Goal: Task Accomplishment & Management: Manage account settings

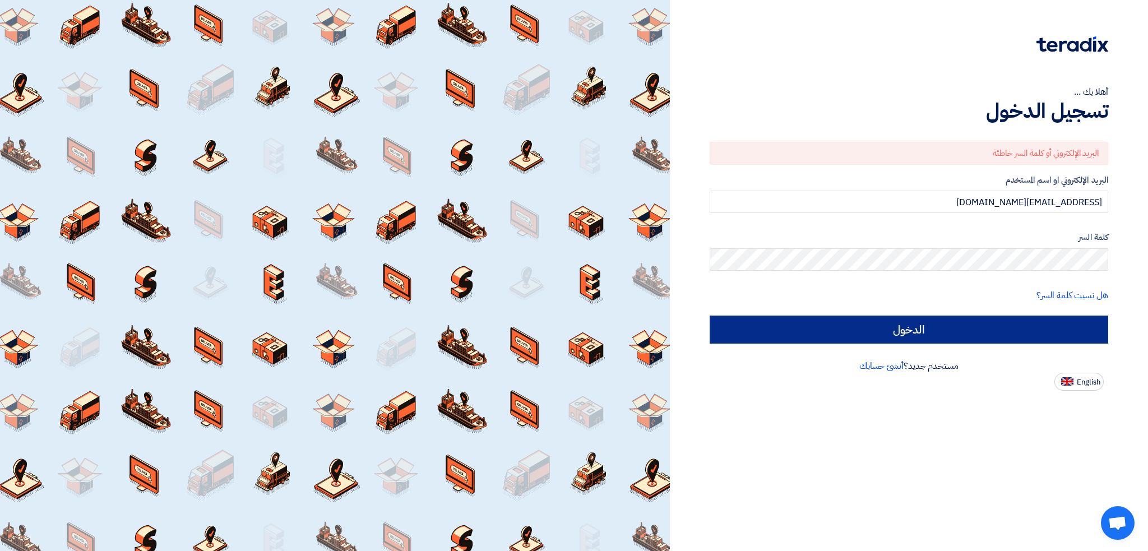
click at [826, 325] on input "الدخول" at bounding box center [909, 330] width 399 height 28
click at [851, 322] on input "الدخول" at bounding box center [909, 330] width 399 height 28
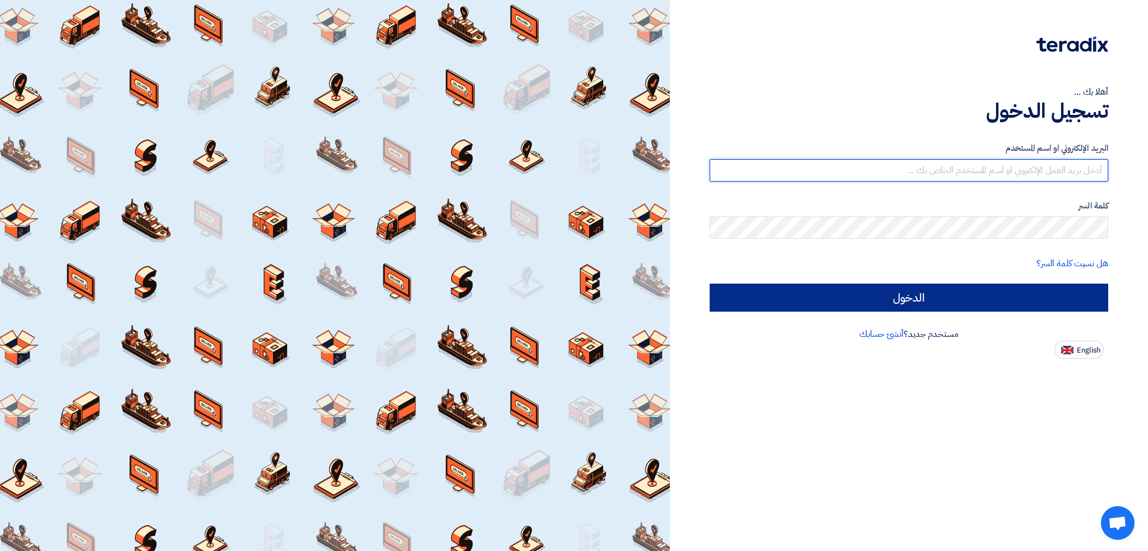
type input "[EMAIL_ADDRESS][DOMAIN_NAME]"
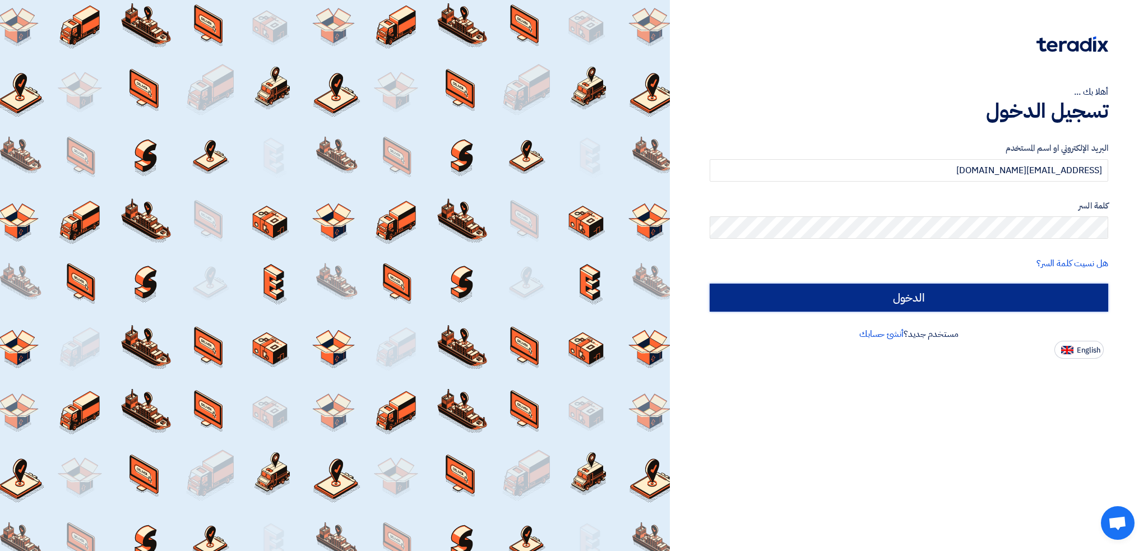
click at [838, 296] on input "الدخول" at bounding box center [909, 298] width 399 height 28
click at [779, 294] on input "الدخول" at bounding box center [909, 298] width 399 height 28
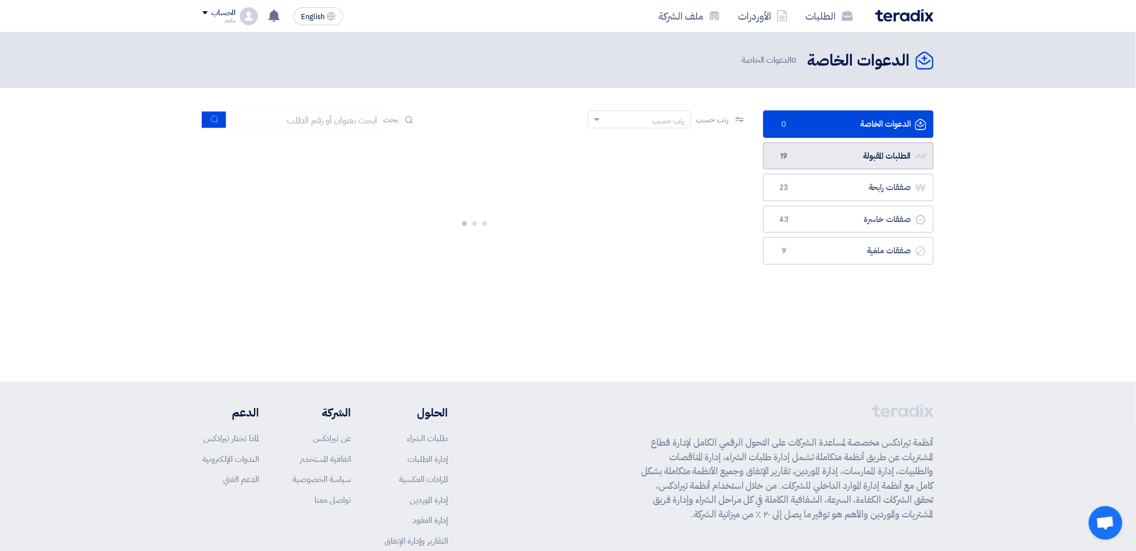
click at [868, 156] on link "الطلبات المقبولة الطلبات المقبولة 19" at bounding box center [848, 155] width 170 height 27
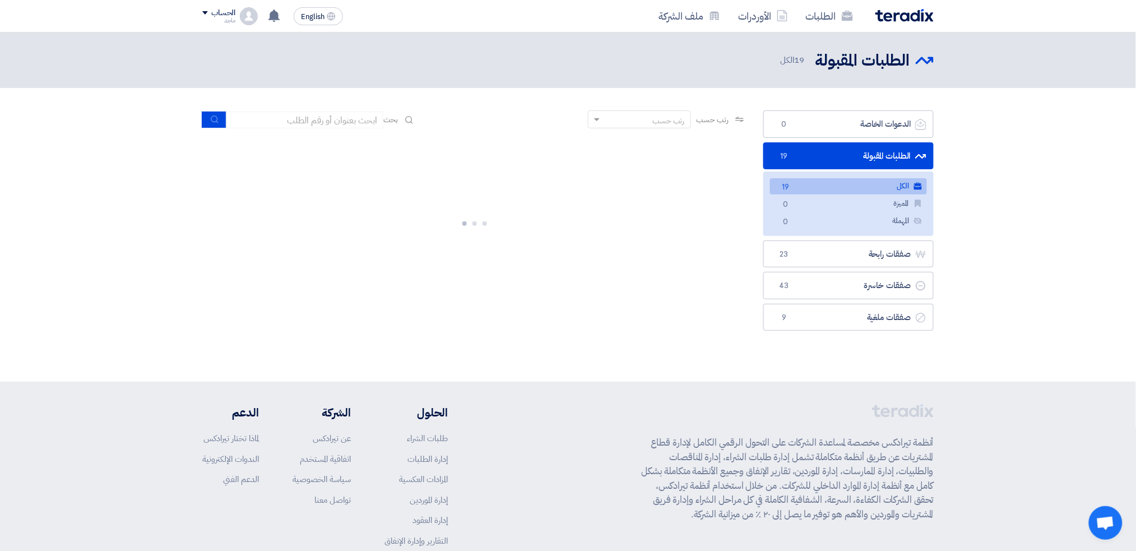
click at [779, 184] on span "19" at bounding box center [785, 188] width 13 height 12
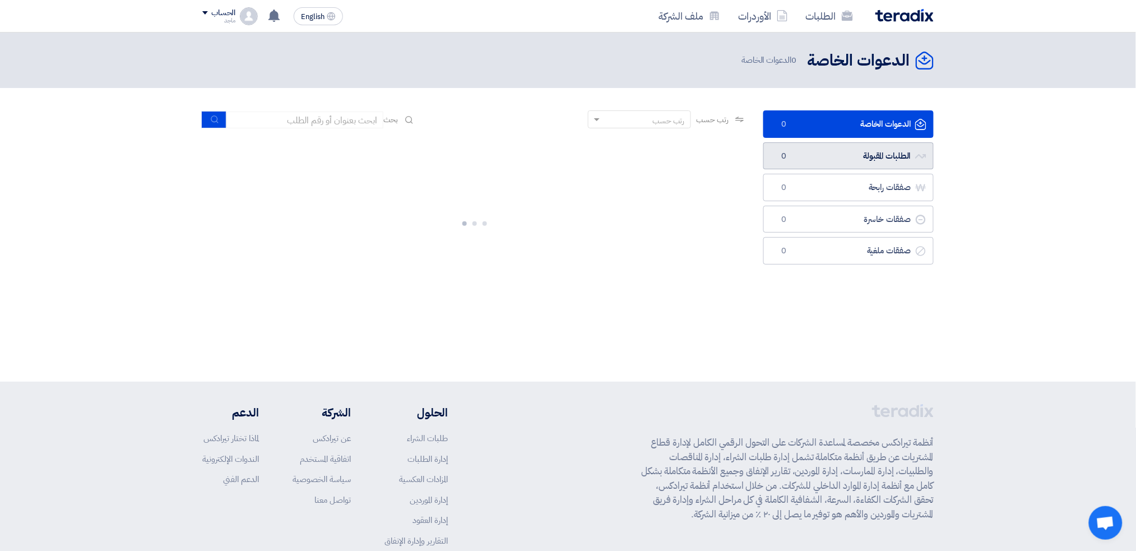
click at [832, 152] on link "الطلبات المقبولة الطلبات المقبولة 0" at bounding box center [848, 155] width 170 height 27
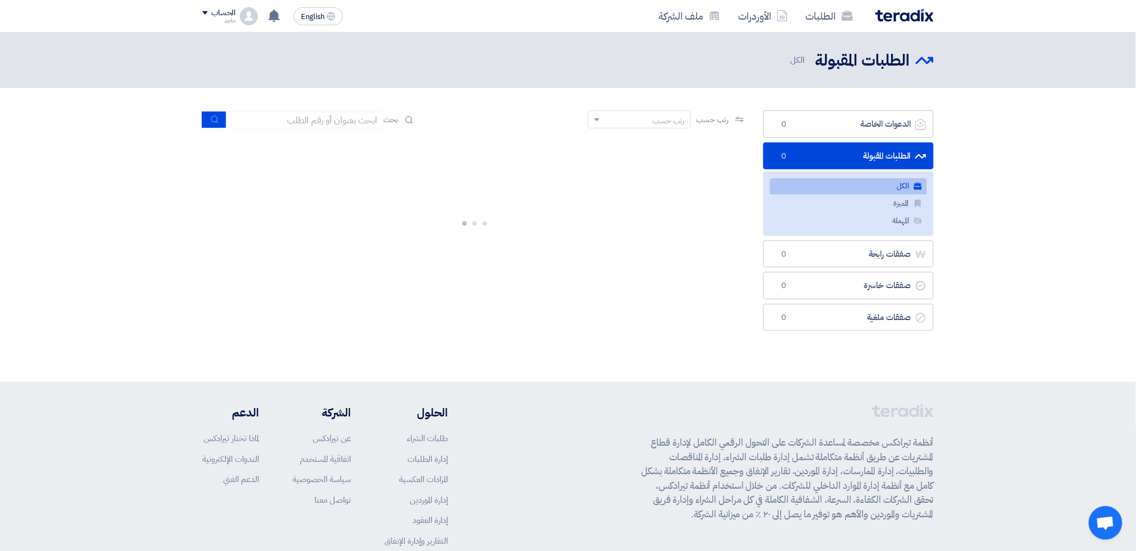
click at [840, 192] on link "الكل الكل" at bounding box center [848, 186] width 157 height 16
click at [804, 187] on link "الكل الكل" at bounding box center [848, 186] width 157 height 16
click at [817, 182] on link "الكل الكل" at bounding box center [848, 186] width 157 height 16
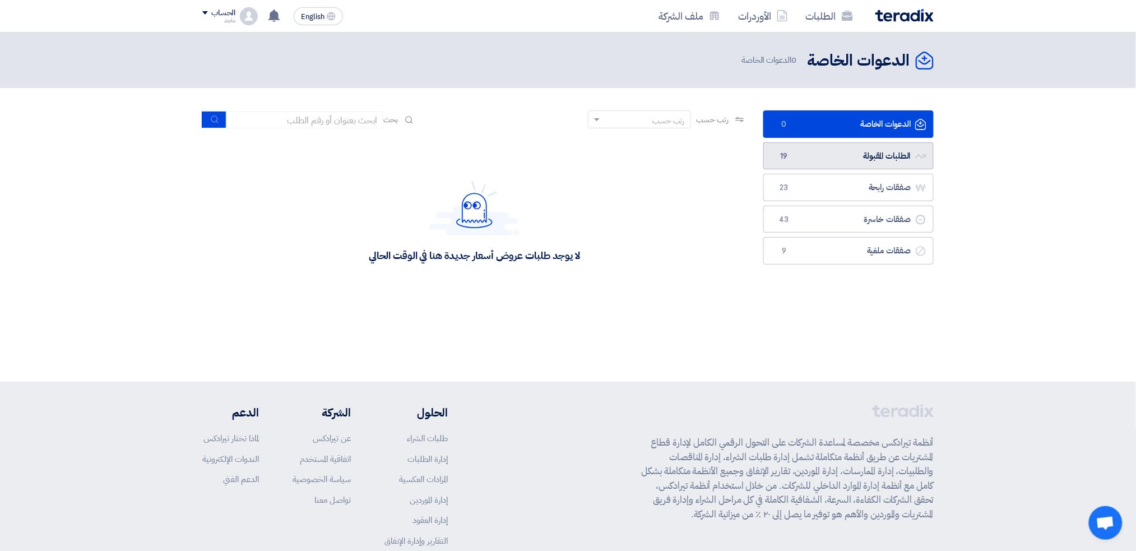
click at [850, 155] on link "الطلبات المقبولة الطلبات المقبولة 19" at bounding box center [848, 155] width 170 height 27
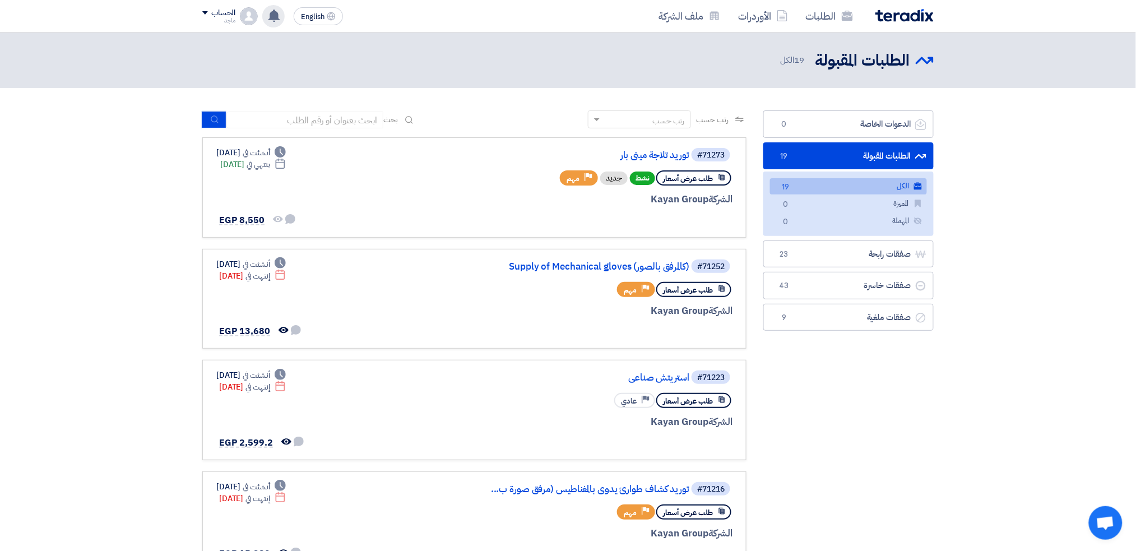
click at [268, 18] on icon at bounding box center [274, 16] width 12 height 12
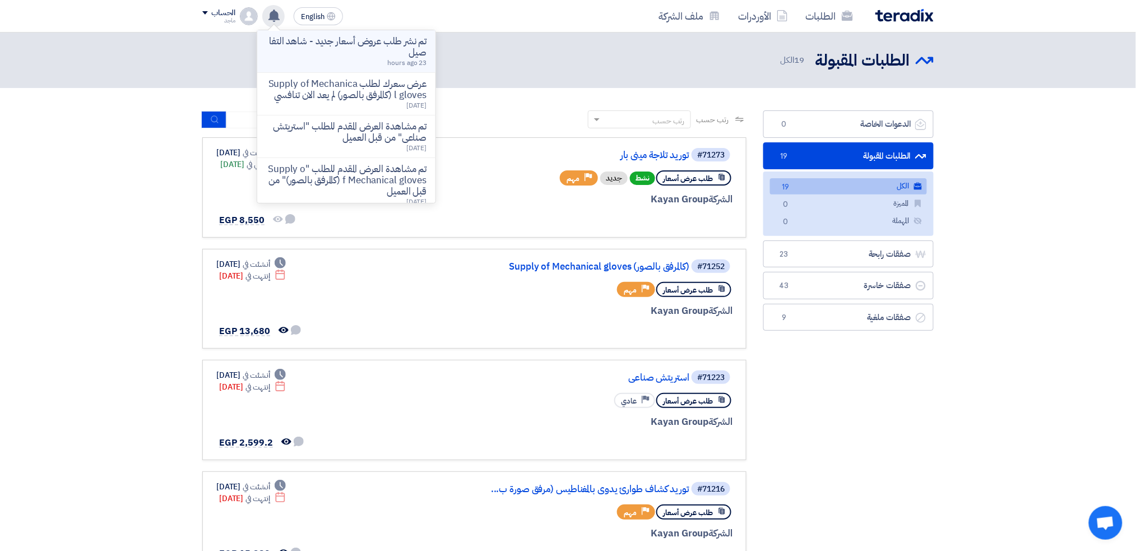
click at [317, 58] on div "تم نشر طلب عروض أسعار جديد - شاهد التفاصيل 23 hours ago" at bounding box center [346, 51] width 160 height 31
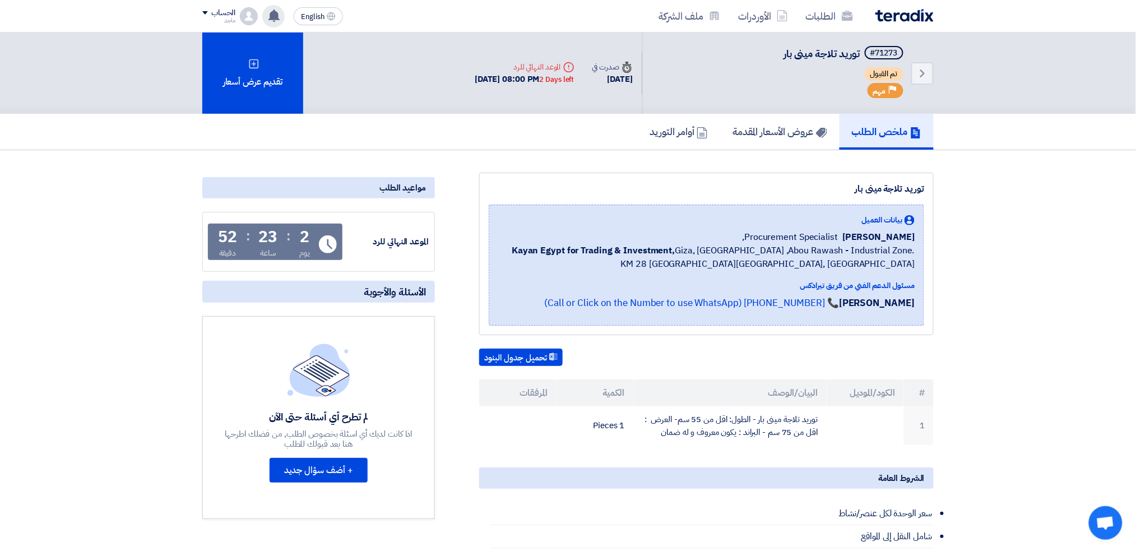
click at [268, 17] on icon at bounding box center [274, 16] width 12 height 12
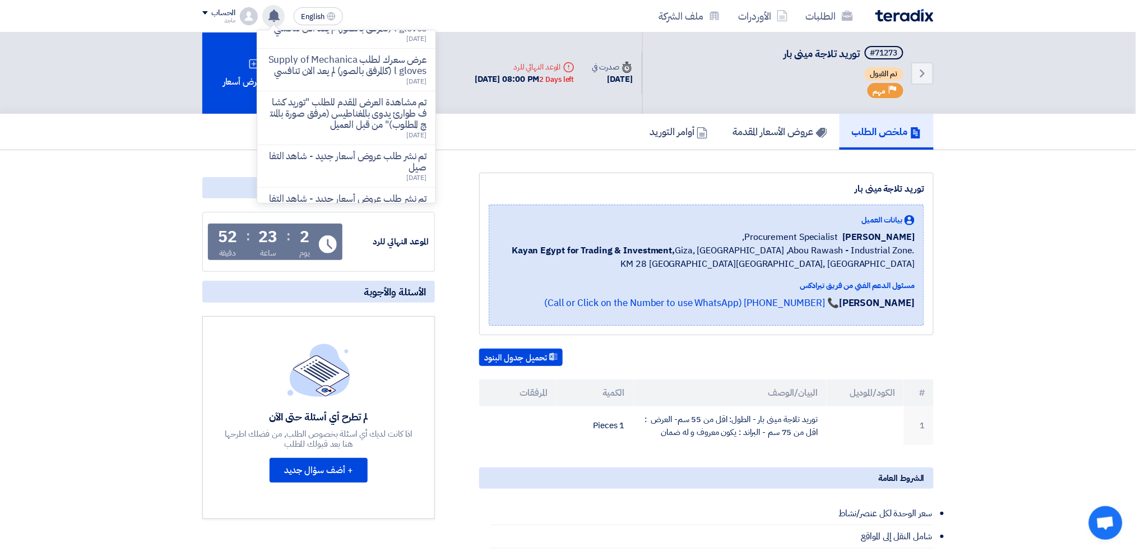
scroll to position [250, 0]
click at [331, 129] on p "تم مشاهدة العرض المقدم للطلب "توريد كشاف طوارئ يدوى بالمغناطيس (مرفق صورة بالمن…" at bounding box center [346, 112] width 160 height 34
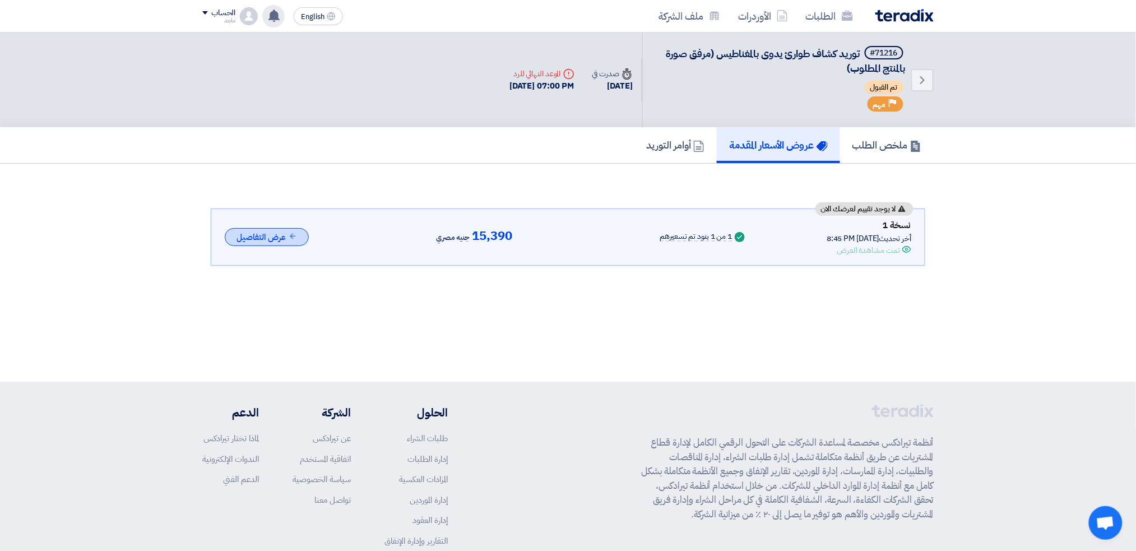
click at [301, 233] on button "عرض التفاصيل" at bounding box center [267, 237] width 84 height 18
